Goal: Task Accomplishment & Management: Complete application form

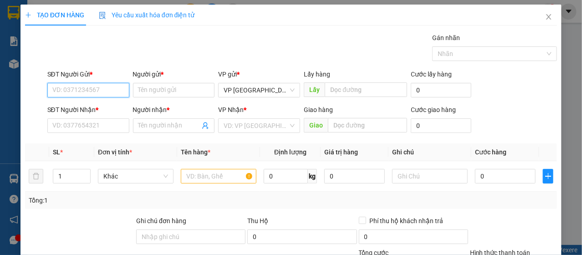
click at [83, 90] on input "SĐT Người Gửi *" at bounding box center [88, 90] width 82 height 15
click at [85, 93] on input "SĐT Người Gửi *" at bounding box center [88, 90] width 82 height 15
type input "0984878199"
click at [87, 113] on div "0984878199 - cty cp an việt" at bounding box center [91, 108] width 79 height 10
type input "cty cp an việt"
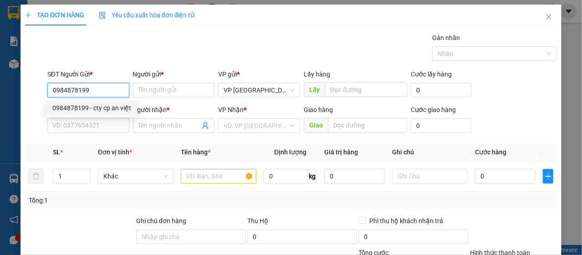
type input "0933969323"
type input "MƠ"
type input "150.000"
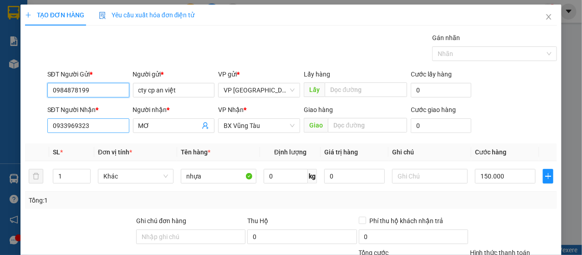
type input "0984878199"
click at [92, 130] on input "0933969323" at bounding box center [88, 125] width 82 height 15
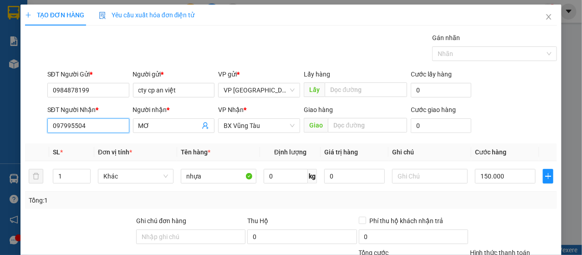
type input "0979955047"
click at [104, 150] on div "0979955047 - NHUNG" at bounding box center [87, 143] width 81 height 15
type input "NHUNG"
type input "50.000"
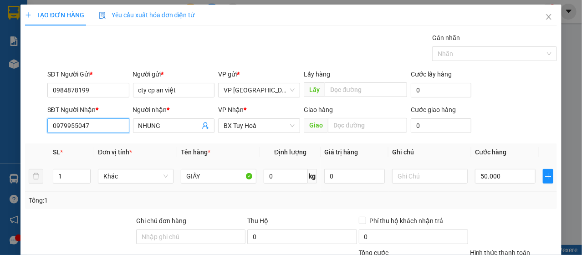
type input "0979955047"
click at [224, 186] on td "GIẤY" at bounding box center [218, 176] width 83 height 31
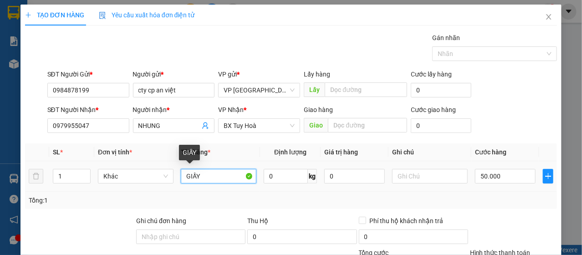
click at [224, 174] on input "GIẤY" at bounding box center [219, 176] width 76 height 15
type input "KHUÔN NHỰA"
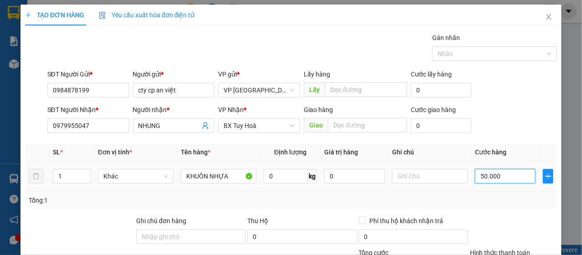
click at [499, 182] on input "50.000" at bounding box center [505, 176] width 61 height 15
type input "3"
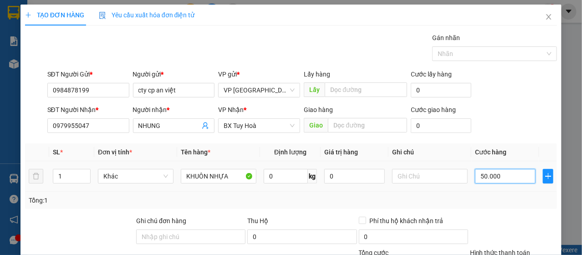
type input "3"
type input "30"
type input "300"
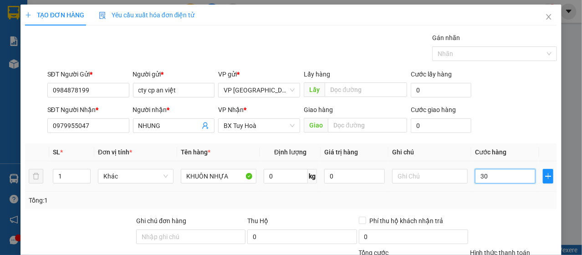
type input "300"
type input "3.000"
type input "30.000"
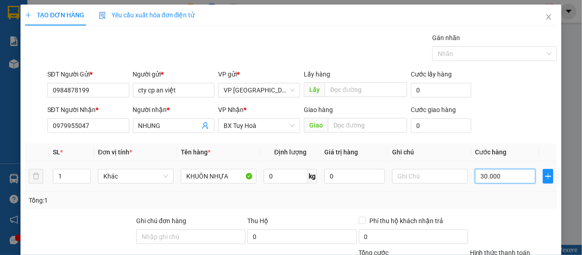
type input "30.000"
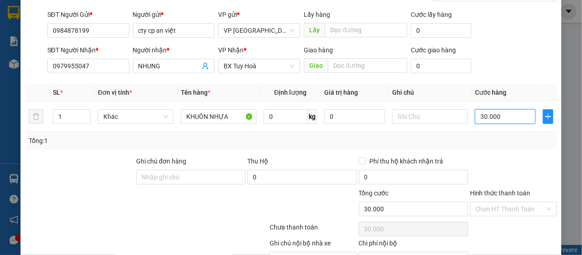
scroll to position [109, 0]
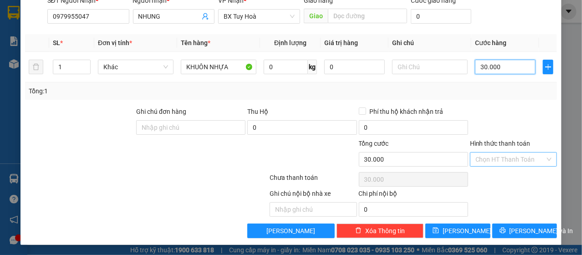
drag, startPoint x: 476, startPoint y: 151, endPoint x: 482, endPoint y: 157, distance: 8.8
click at [477, 152] on div "Chọn HT Thanh Toán" at bounding box center [513, 159] width 87 height 15
type input "30.000"
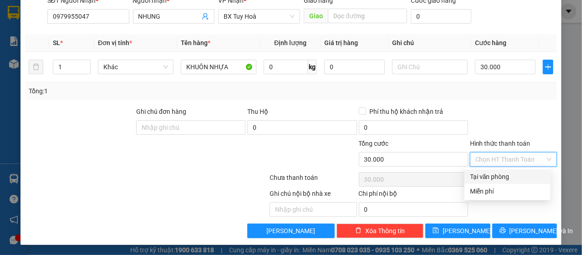
click at [483, 158] on input "Hình thức thanh toán" at bounding box center [511, 160] width 70 height 14
click at [487, 175] on div "Tại văn phòng" at bounding box center [507, 177] width 75 height 10
type input "0"
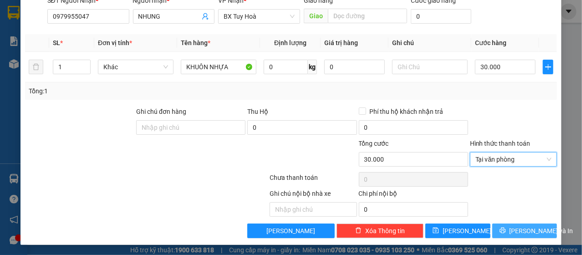
click at [514, 234] on span "[PERSON_NAME] và In" at bounding box center [542, 231] width 64 height 10
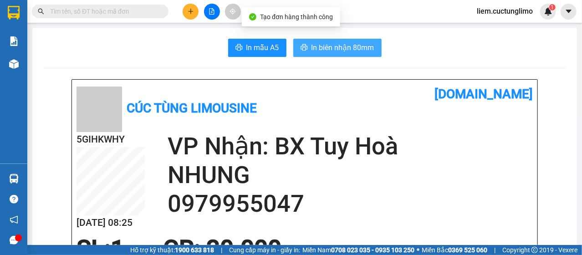
click at [364, 52] on span "In biên nhận 80mm" at bounding box center [343, 47] width 63 height 11
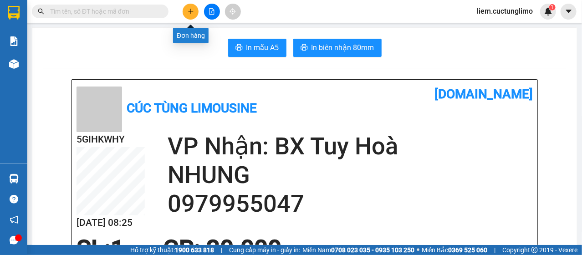
click at [190, 9] on icon "plus" at bounding box center [191, 11] width 6 height 6
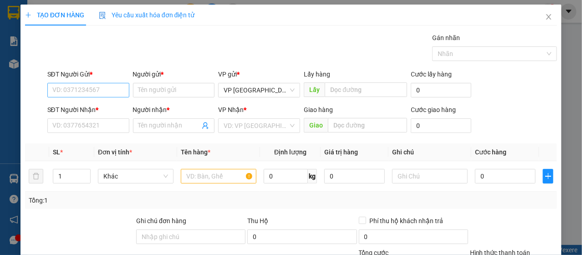
click at [97, 82] on div "SĐT Người Gửi *" at bounding box center [88, 76] width 82 height 14
click at [97, 84] on input "SĐT Người Gửi *" at bounding box center [88, 90] width 82 height 15
type input "0357560004"
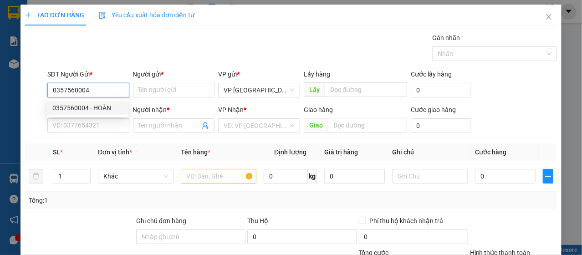
drag, startPoint x: 107, startPoint y: 112, endPoint x: 108, endPoint y: 120, distance: 8.7
click at [107, 112] on div "0357560004 - HOÀN" at bounding box center [87, 108] width 70 height 10
type input "HOÀN"
type input "0852493456"
type input "cường"
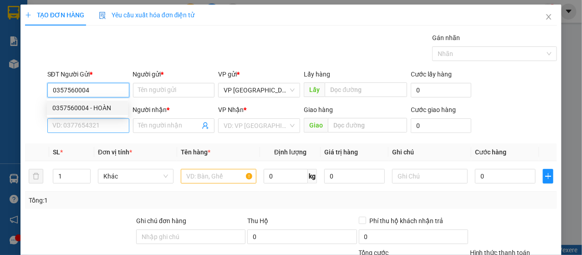
type input "bx quãng ngãi"
type input "70.000"
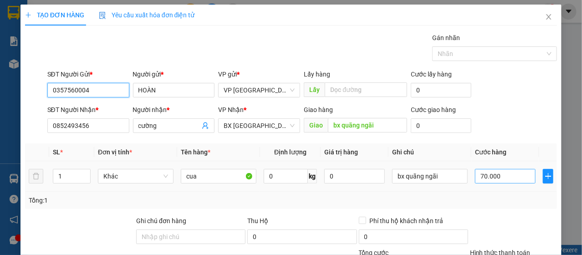
type input "0357560004"
click at [496, 178] on input "70.000" at bounding box center [505, 176] width 61 height 15
type input "1"
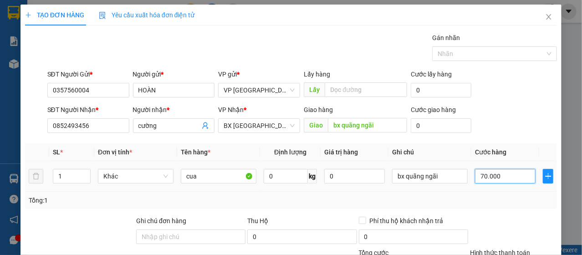
type input "1"
type input "12"
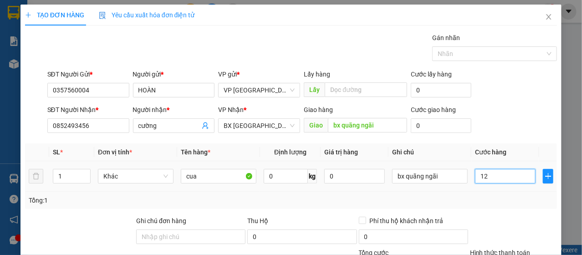
type input "120"
type input "1.200"
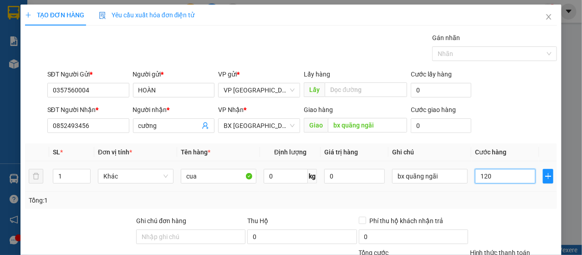
type input "1.200"
type input "12.000"
type input "120.000"
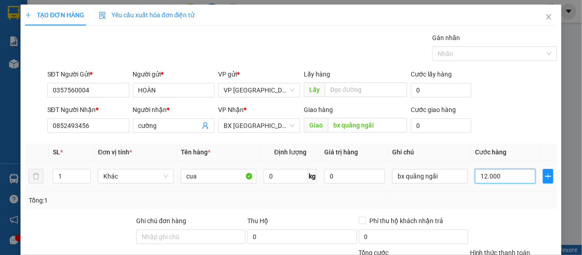
type input "120.000"
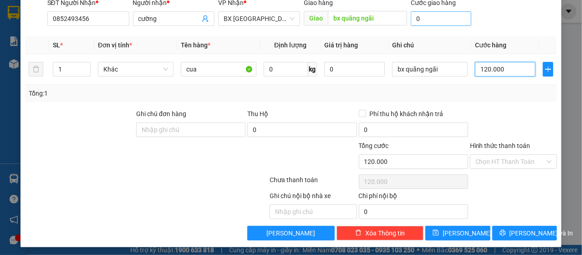
scroll to position [109, 0]
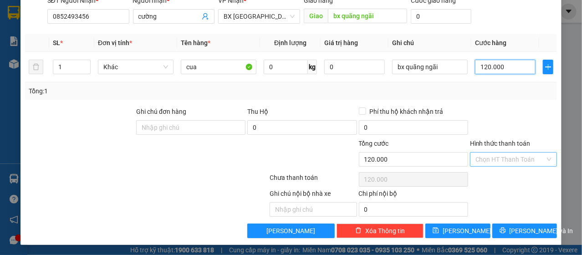
type input "120.000"
click at [485, 162] on input "Hình thức thanh toán" at bounding box center [511, 160] width 70 height 14
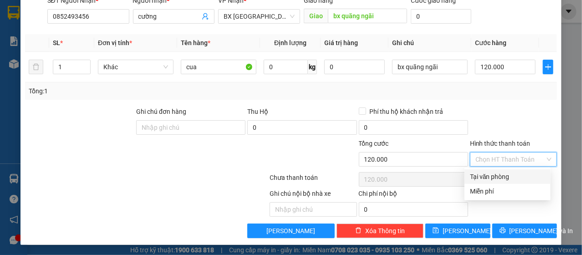
click at [489, 174] on div "Tại văn phòng" at bounding box center [507, 177] width 75 height 10
type input "0"
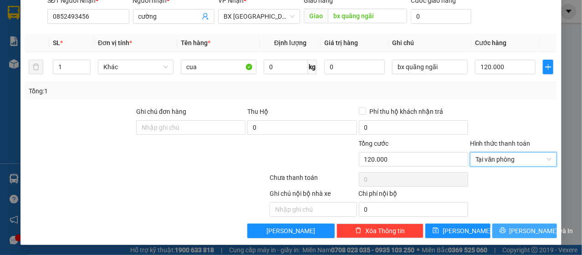
click at [522, 234] on span "[PERSON_NAME] và In" at bounding box center [542, 231] width 64 height 10
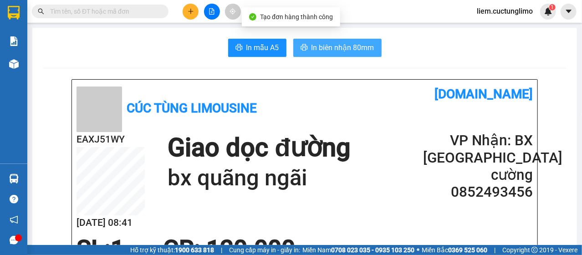
click at [338, 42] on span "In biên nhận 80mm" at bounding box center [343, 47] width 63 height 11
click at [312, 51] on span "In biên nhận 80mm" at bounding box center [343, 47] width 63 height 11
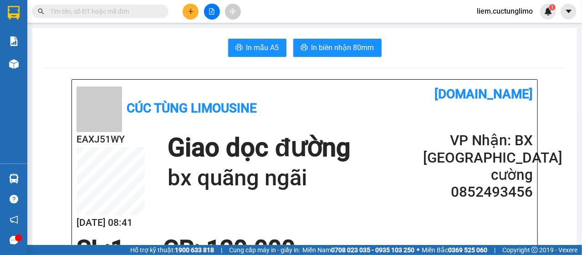
click at [129, 14] on input "text" at bounding box center [104, 11] width 108 height 10
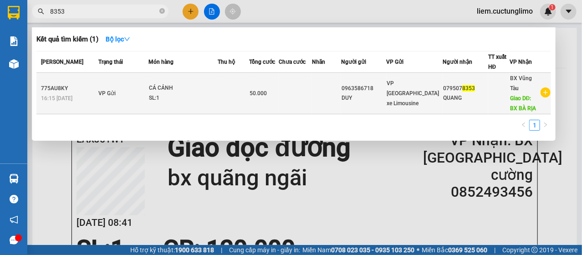
type input "8353"
click at [179, 93] on div "SL: 1" at bounding box center [183, 98] width 68 height 10
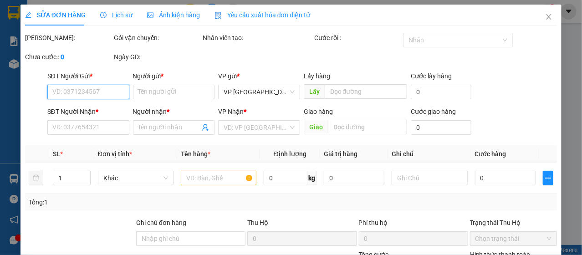
type input "0963586718"
type input "DUY"
type input "0795078353"
type input "QUANG"
type input "BX BÀ RỊA"
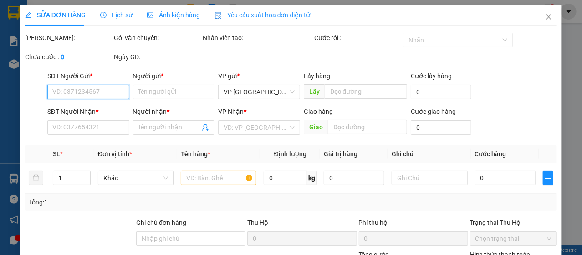
type input "50.000"
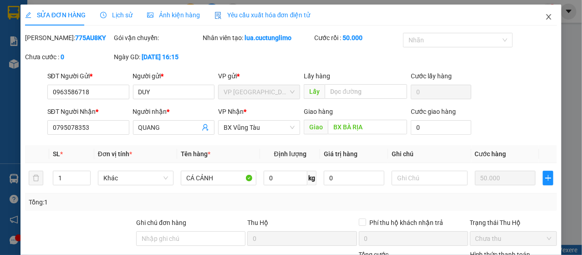
click at [542, 22] on span "Close" at bounding box center [549, 18] width 26 height 26
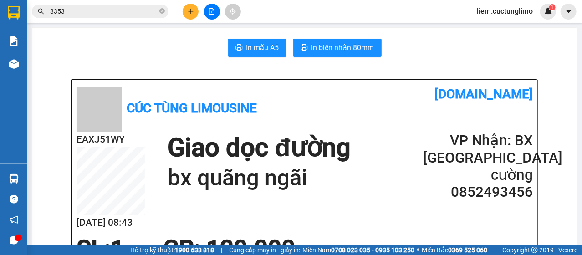
click at [185, 15] on button at bounding box center [191, 12] width 16 height 16
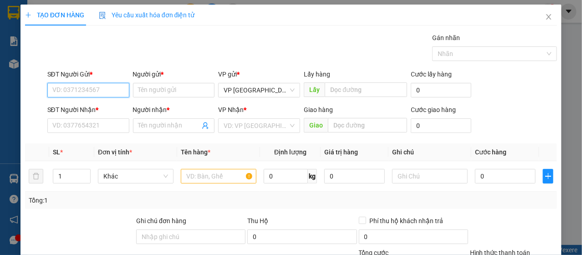
click at [76, 91] on input "SĐT Người Gửi *" at bounding box center [88, 90] width 82 height 15
type input "0934979740"
click at [97, 103] on div "0934979740 -" at bounding box center [87, 108] width 70 height 10
type input "0905148562"
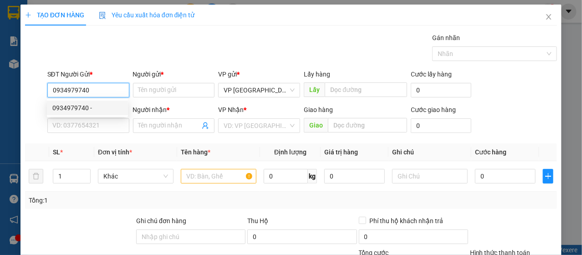
type input "Phương"
type input "40.000"
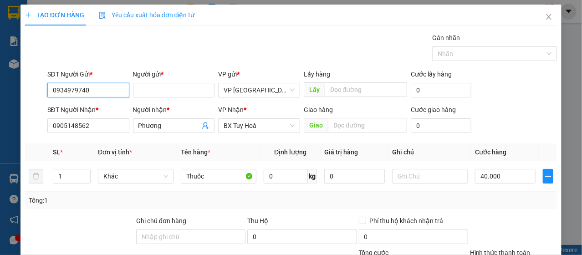
type input "0934979740"
click at [496, 248] on div "Hình thức thanh toán" at bounding box center [513, 255] width 87 height 14
type input "0"
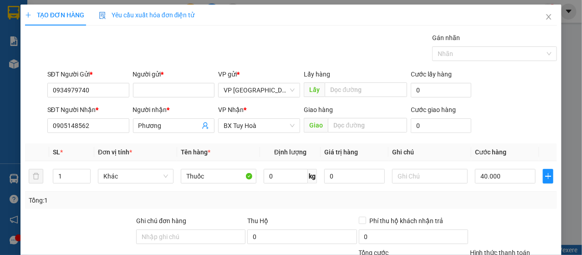
click at [500, 220] on div "Transit Pickup Surcharge Ids Transit Deliver Surcharge Ids Transit Deliver Surc…" at bounding box center [291, 190] width 533 height 315
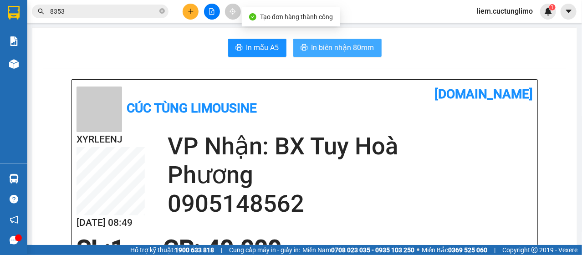
click at [360, 53] on span "In biên nhận 80mm" at bounding box center [343, 47] width 63 height 11
